Goal: Book appointment/travel/reservation

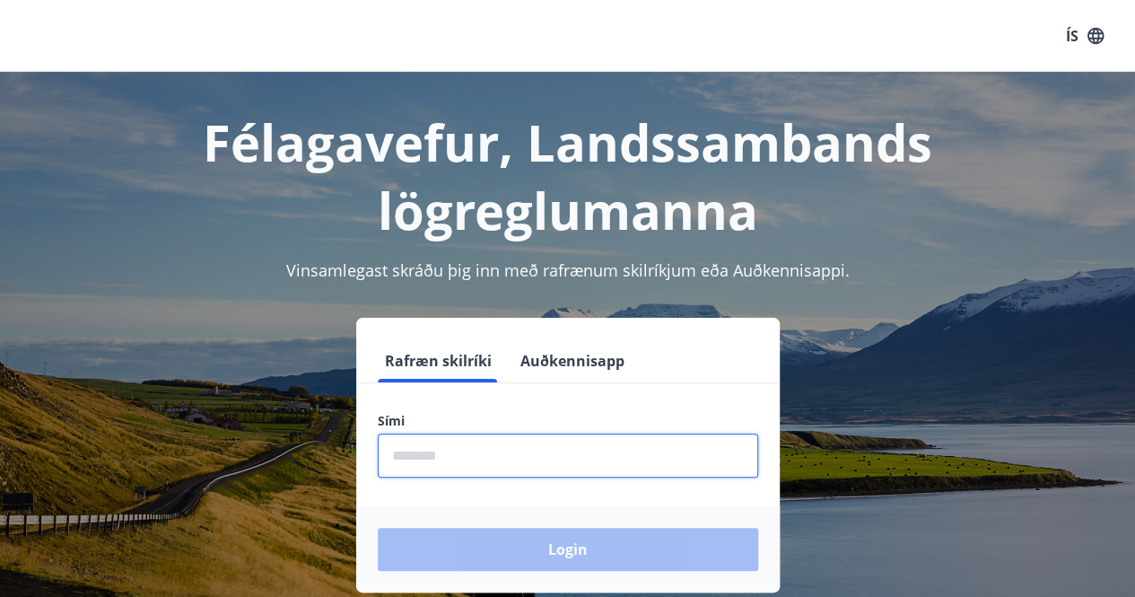
click at [400, 459] on input "phone" at bounding box center [568, 455] width 380 height 44
type input "********"
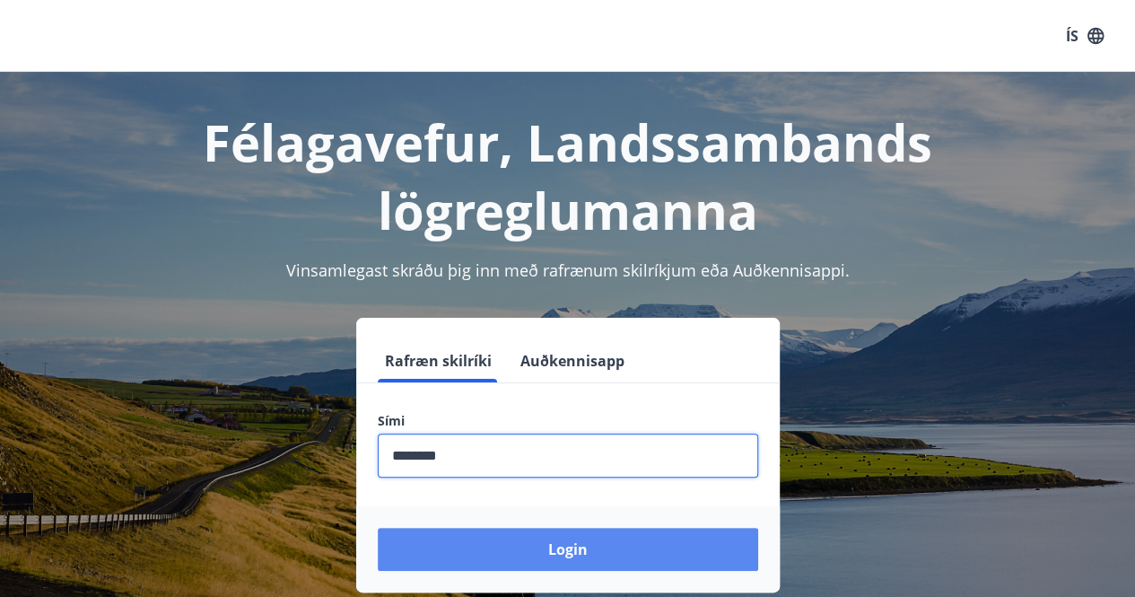
click at [531, 545] on button "Login" at bounding box center [568, 549] width 380 height 43
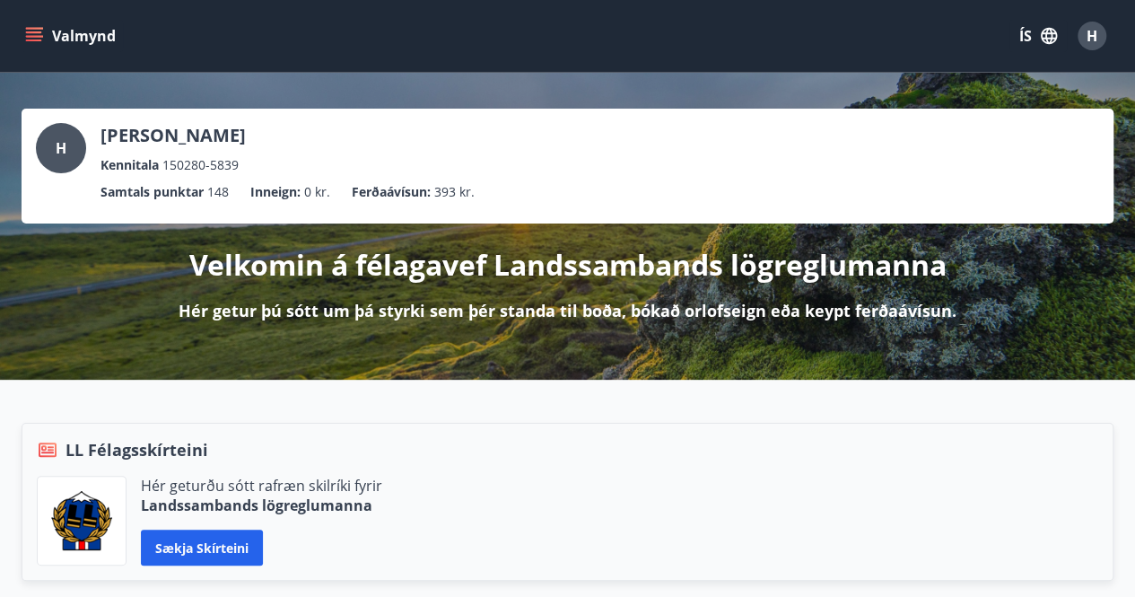
click at [26, 42] on icon "menu" at bounding box center [34, 36] width 18 height 18
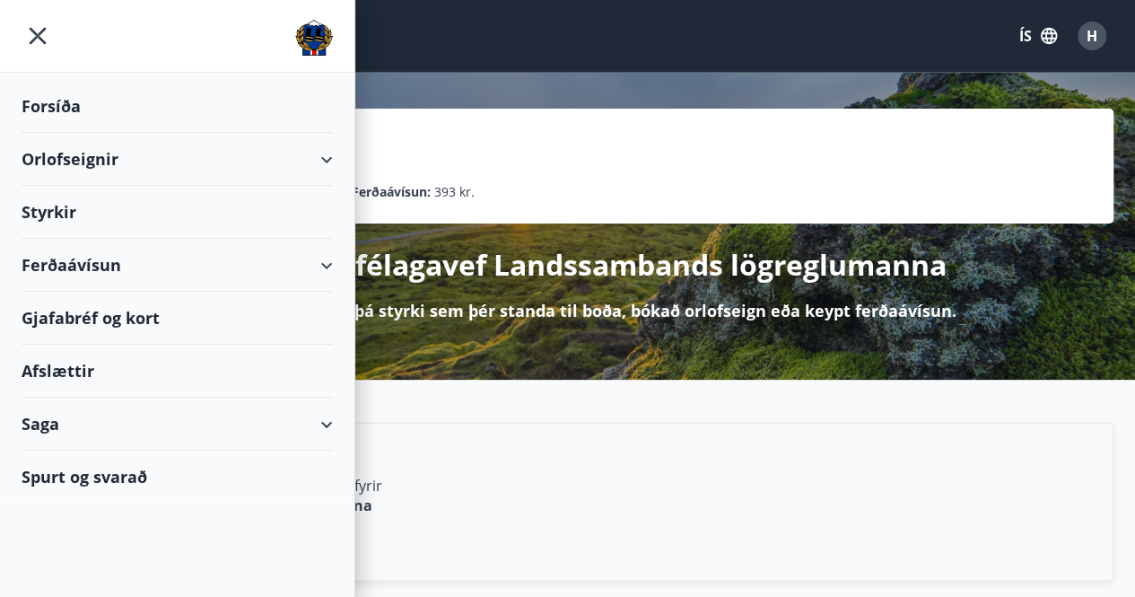
click at [103, 164] on div "Orlofseignir" at bounding box center [177, 159] width 311 height 53
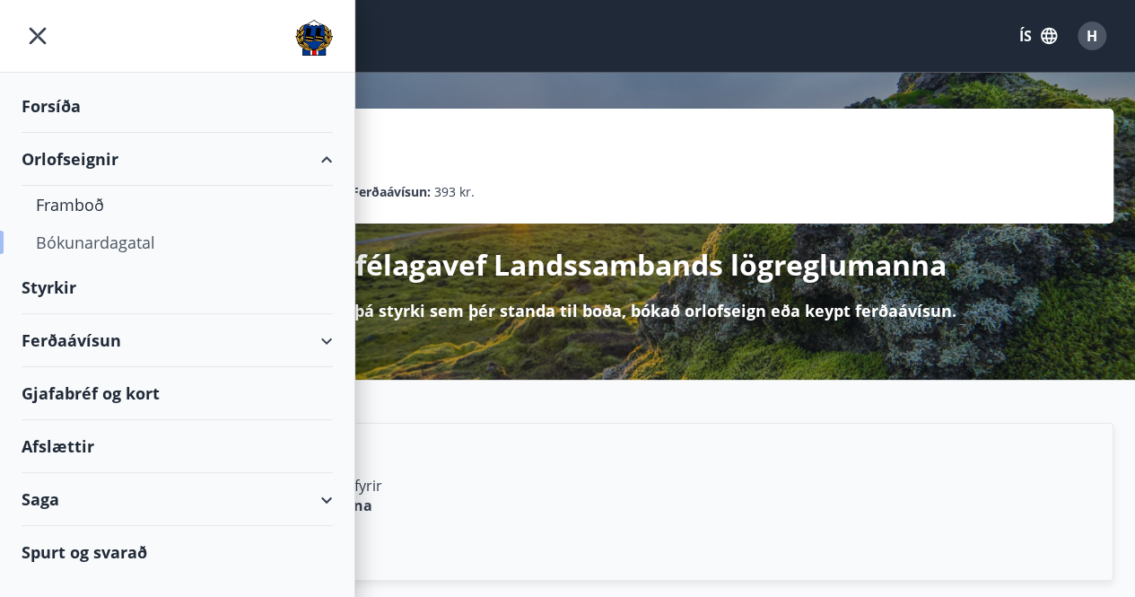
click at [92, 241] on div "Bókunardagatal" at bounding box center [177, 242] width 283 height 38
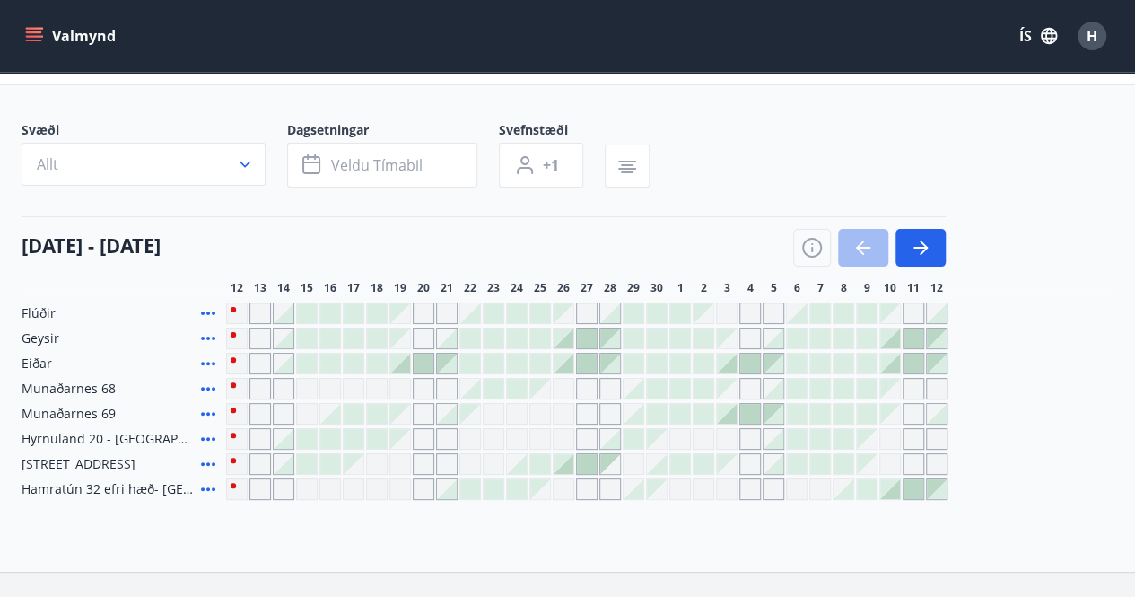
scroll to position [82, 0]
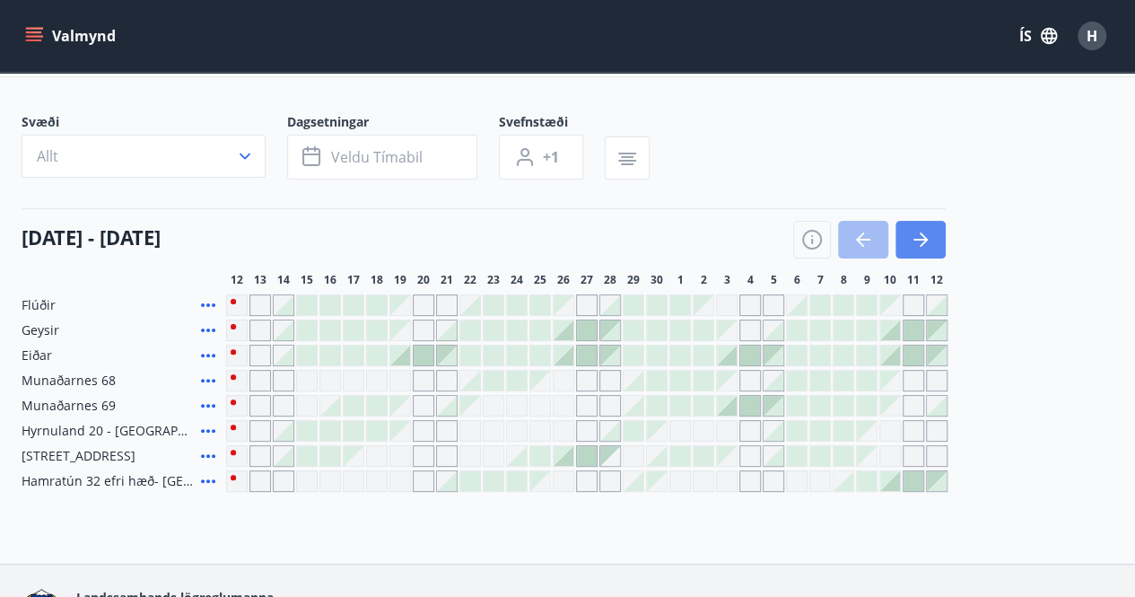
click at [935, 247] on button "button" at bounding box center [921, 240] width 50 height 38
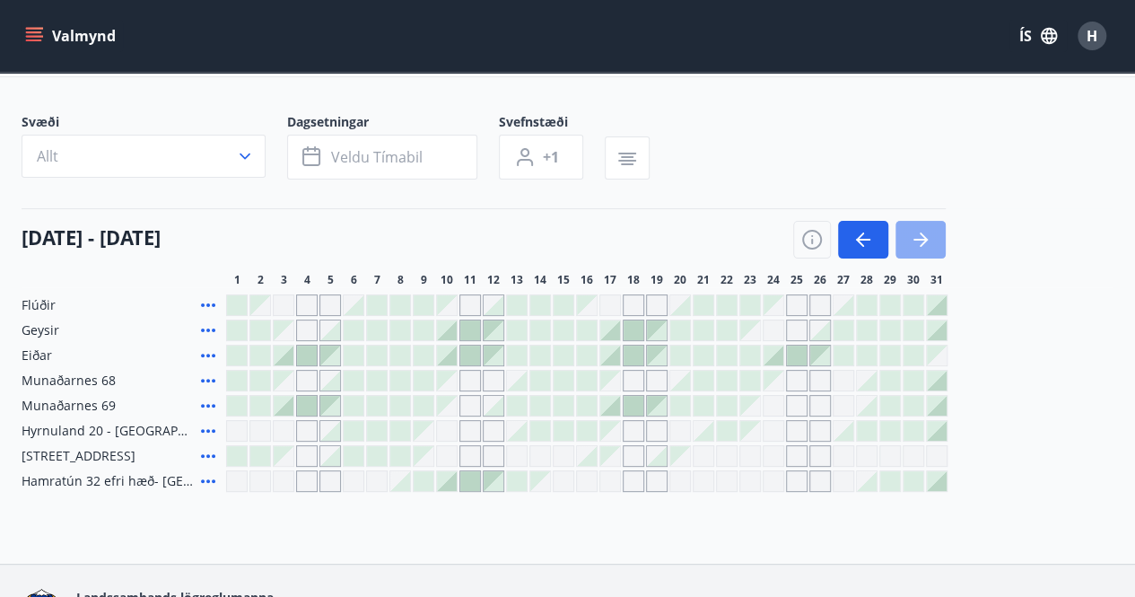
click at [915, 240] on icon "button" at bounding box center [921, 240] width 22 height 22
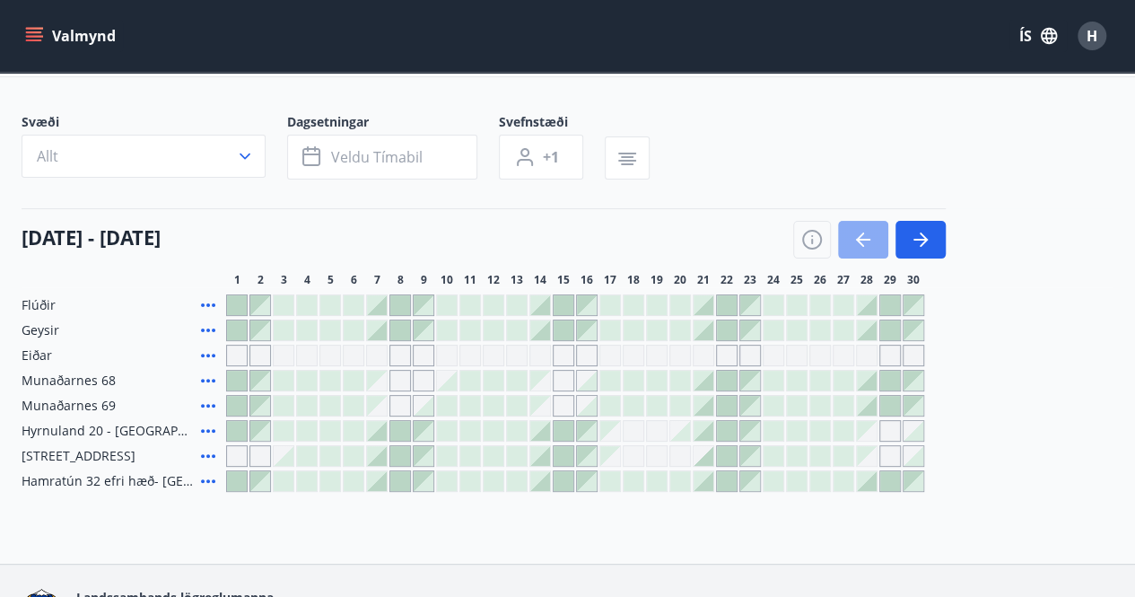
click at [863, 240] on icon "button" at bounding box center [863, 240] width 14 height 2
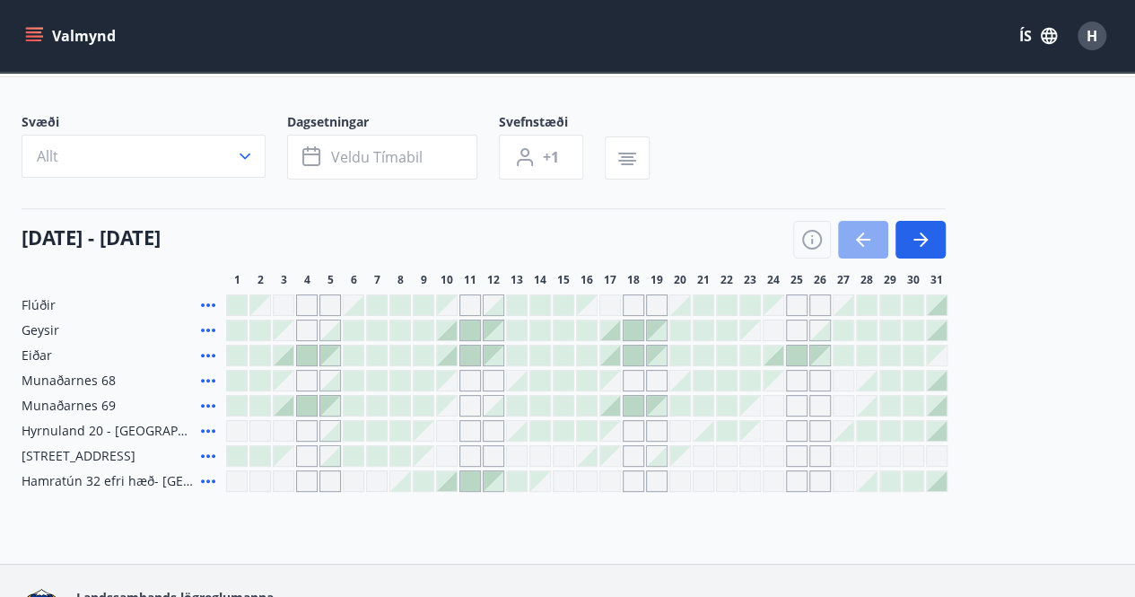
click at [869, 247] on icon "button" at bounding box center [864, 240] width 22 height 22
